Goal: Check status: Check status

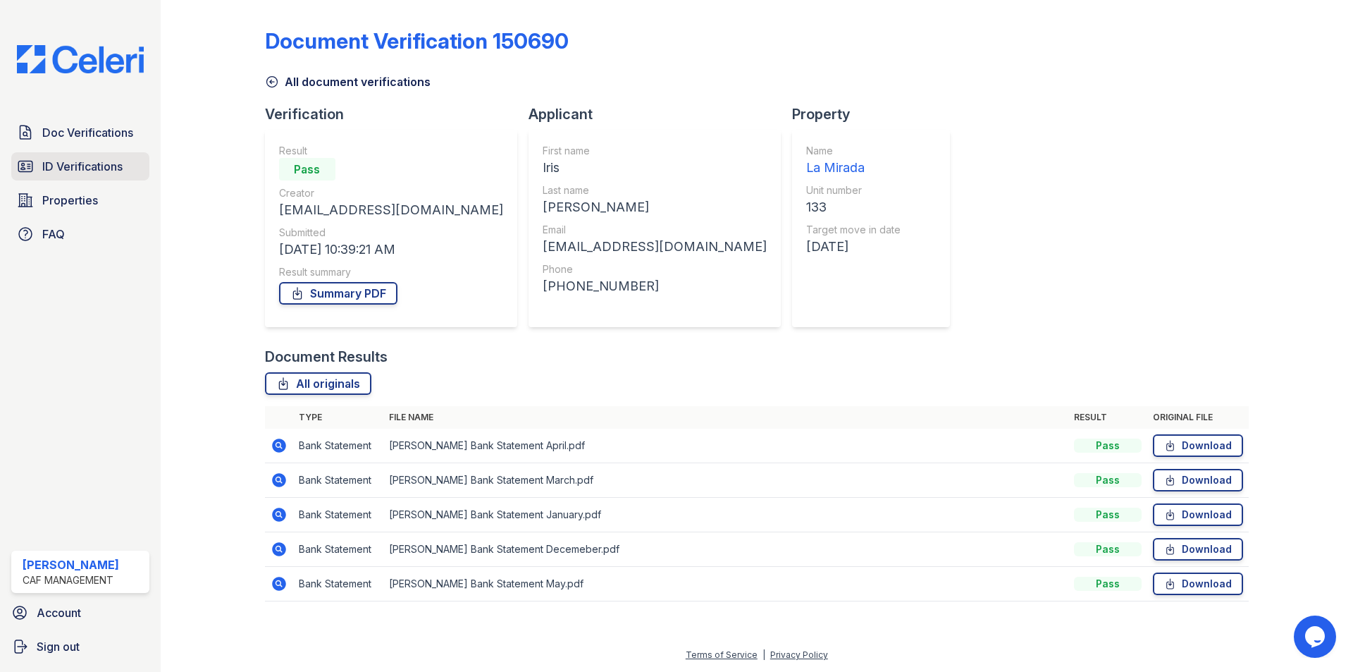
click at [87, 178] on link "ID Verifications" at bounding box center [80, 166] width 138 height 28
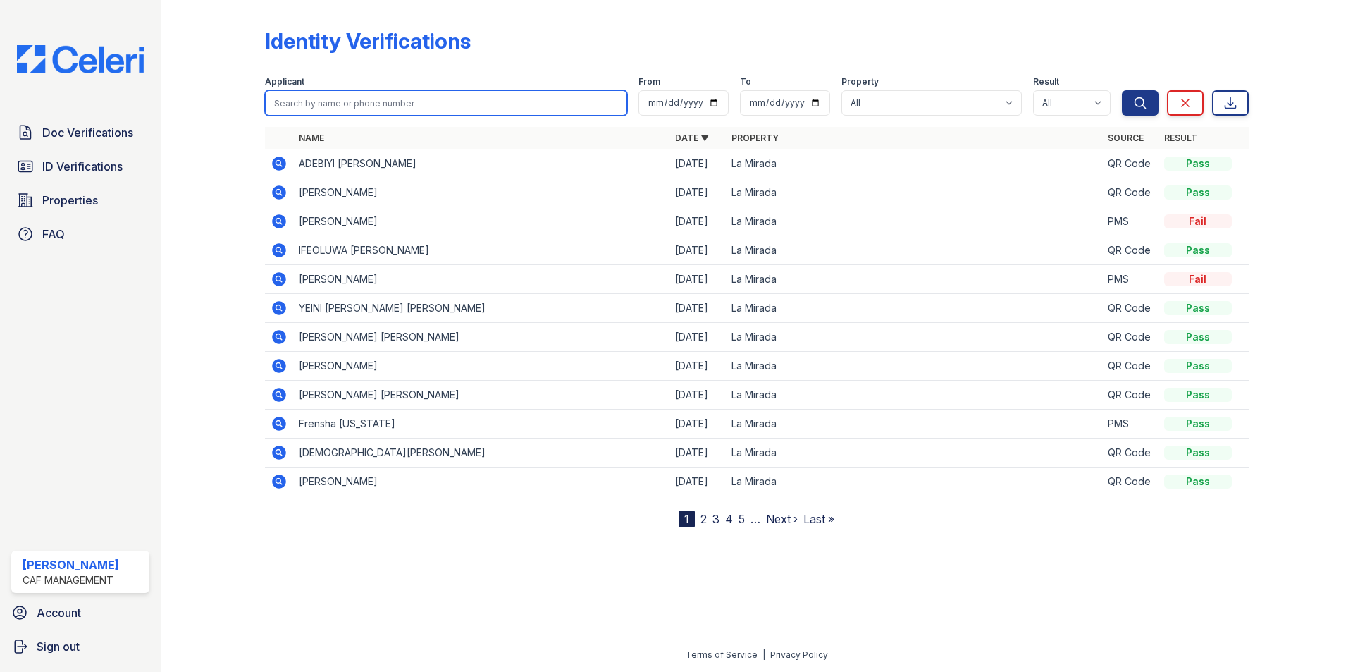
click at [404, 109] on input "search" at bounding box center [446, 102] width 362 height 25
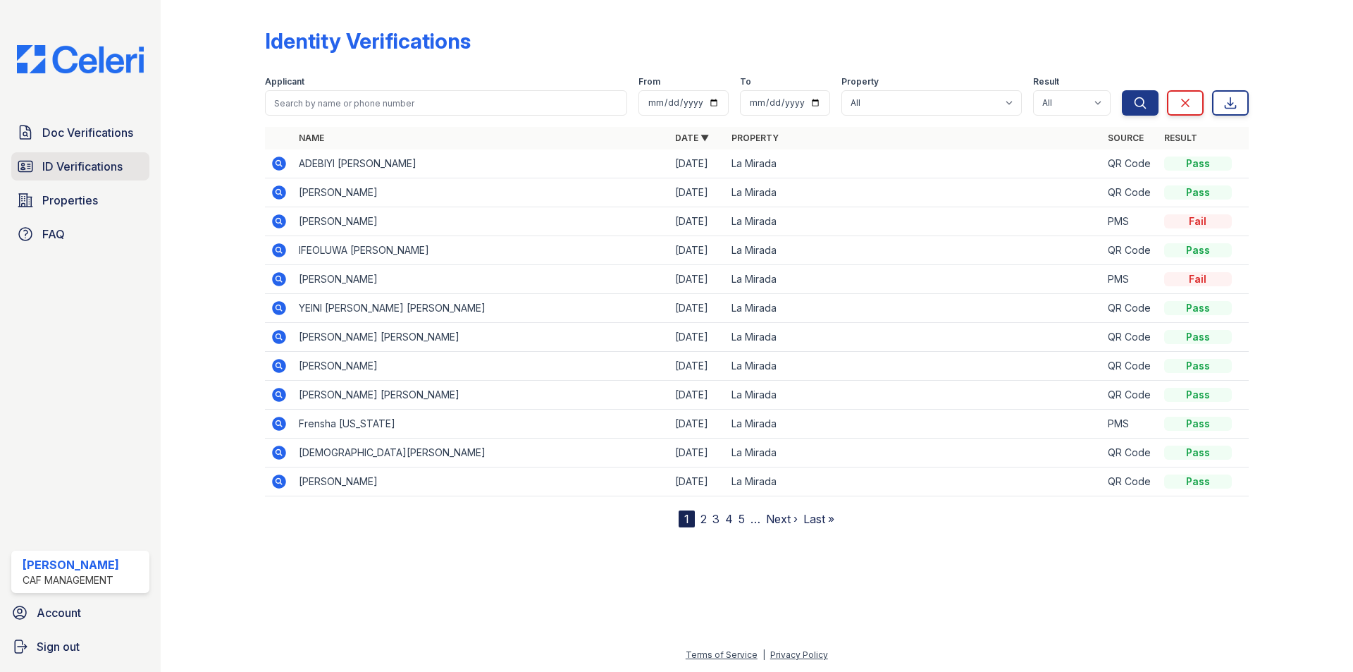
click at [88, 177] on link "ID Verifications" at bounding box center [80, 166] width 138 height 28
click at [274, 156] on icon at bounding box center [279, 163] width 17 height 17
